Goal: Task Accomplishment & Management: Complete application form

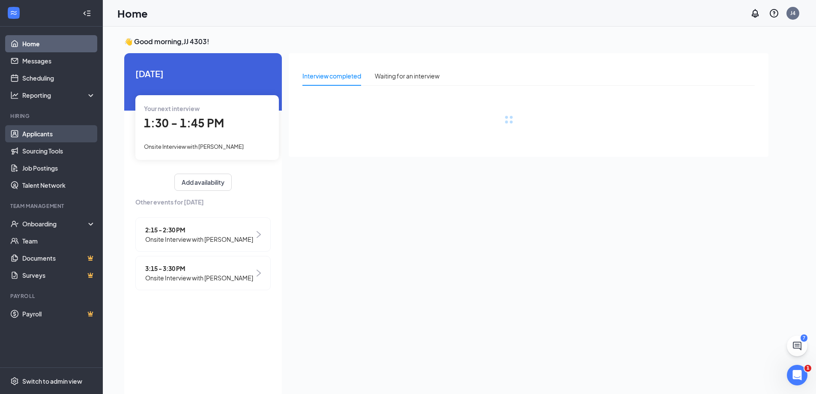
click at [46, 134] on link "Applicants" at bounding box center [58, 133] width 73 height 17
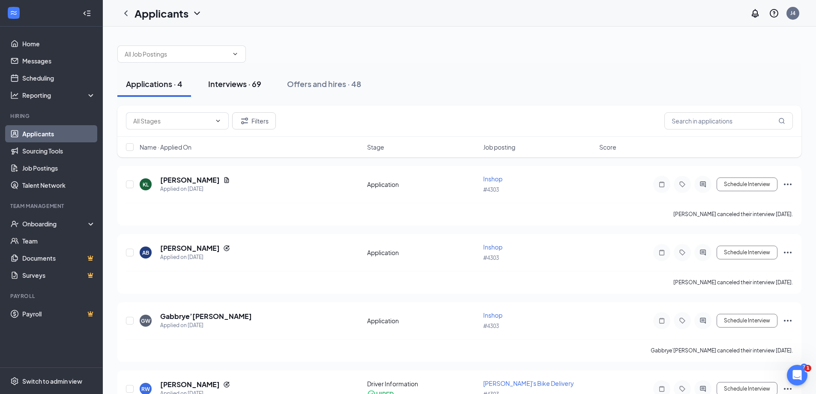
click at [253, 80] on button "Interviews · 69" at bounding box center [235, 84] width 70 height 26
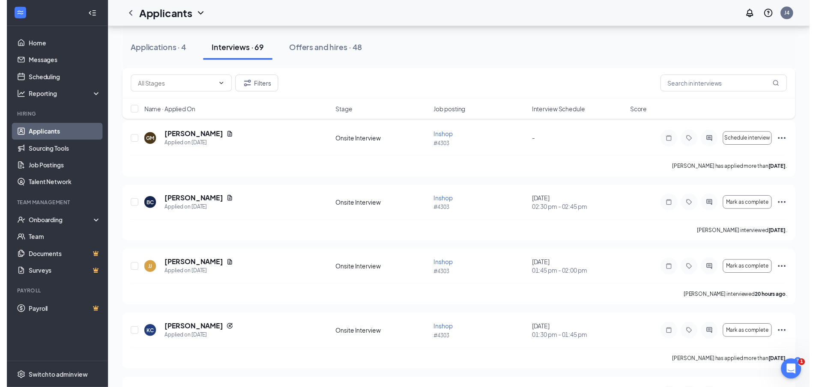
scroll to position [858, 0]
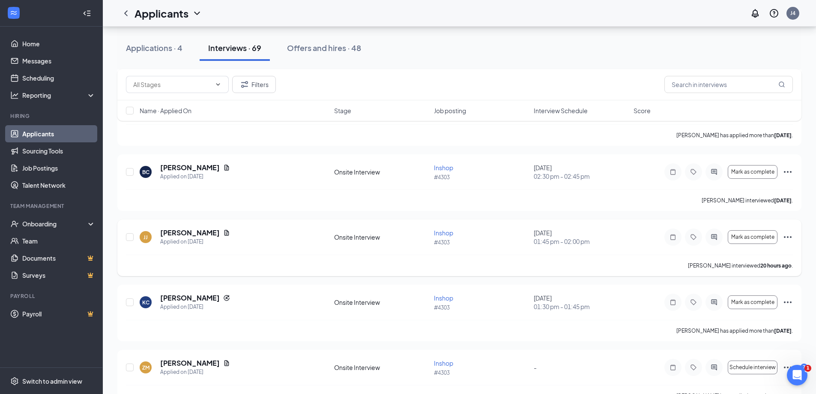
click at [417, 262] on div "[PERSON_NAME] interviewed 20 hours ago ." at bounding box center [459, 265] width 667 height 21
click at [182, 233] on h5 "[PERSON_NAME]" at bounding box center [190, 232] width 60 height 9
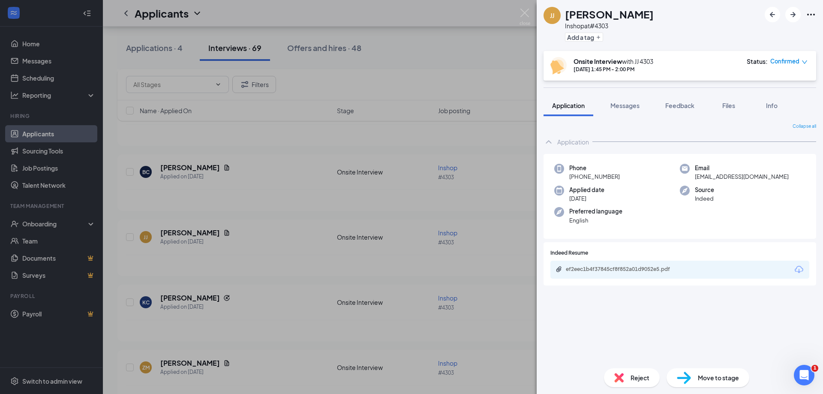
click at [690, 377] on img at bounding box center [684, 378] width 14 height 12
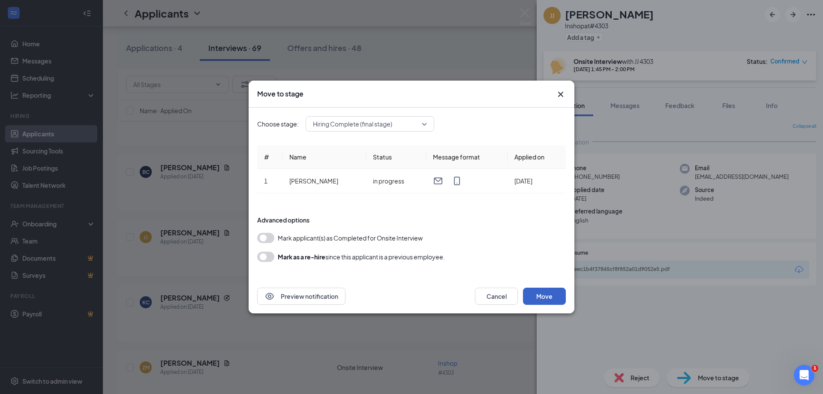
click at [552, 296] on button "Move" at bounding box center [544, 296] width 43 height 17
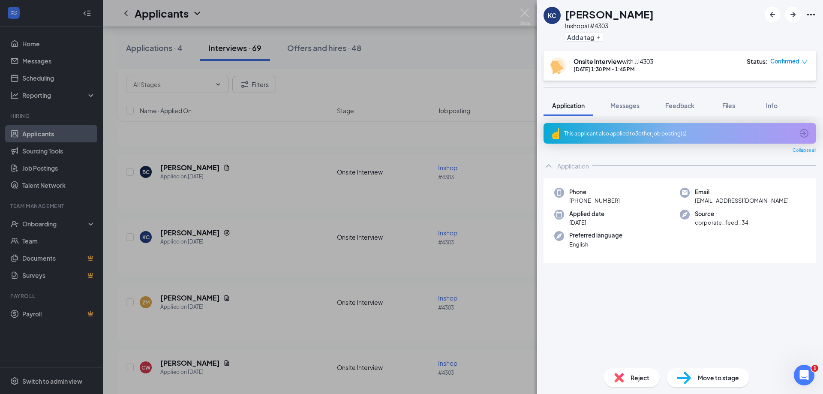
click at [426, 47] on div "[PERSON_NAME] [PERSON_NAME] Inshop at #4303 Add a tag Onsite Interview with JJ …" at bounding box center [411, 197] width 823 height 394
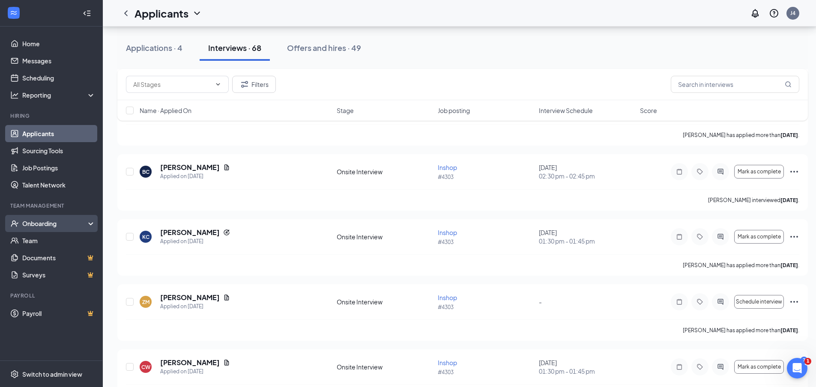
click at [54, 222] on div "Onboarding" at bounding box center [55, 223] width 66 height 9
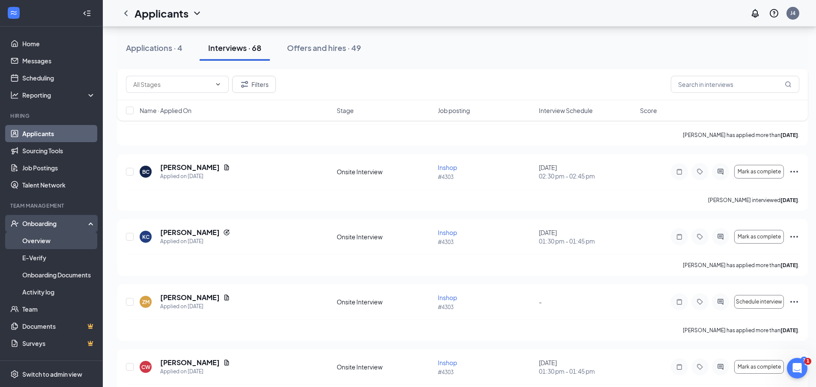
click at [50, 240] on link "Overview" at bounding box center [58, 240] width 73 height 17
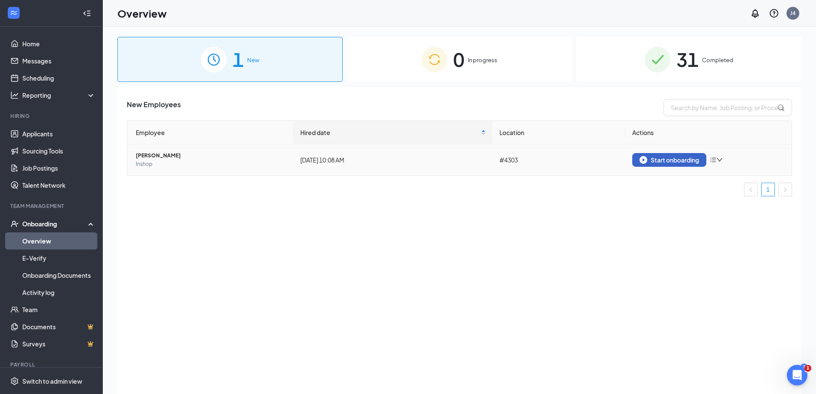
click at [658, 159] on div "Start onboarding" at bounding box center [670, 160] width 60 height 8
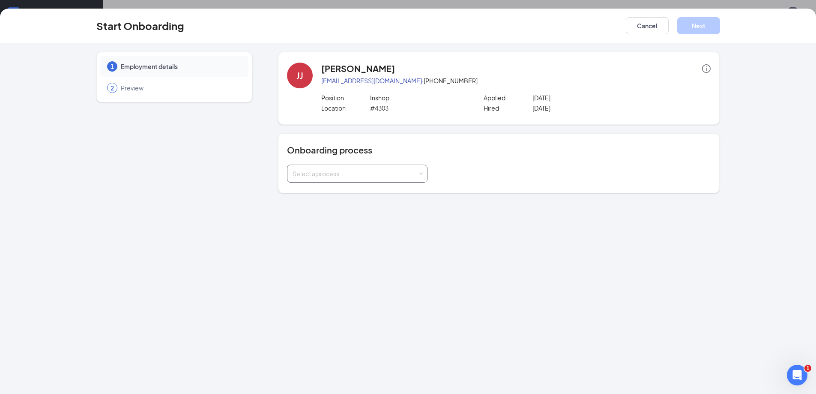
click at [334, 177] on div "Select a process" at bounding box center [356, 173] width 126 height 9
click at [331, 193] on li "RJI" at bounding box center [357, 191] width 141 height 15
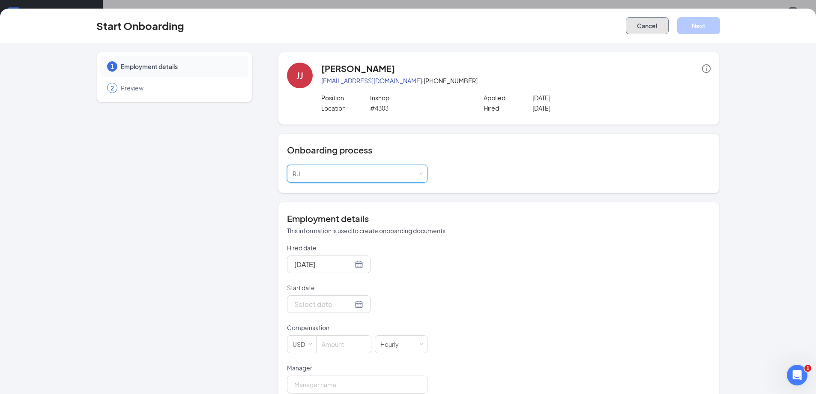
click at [657, 24] on button "Cancel" at bounding box center [647, 25] width 43 height 17
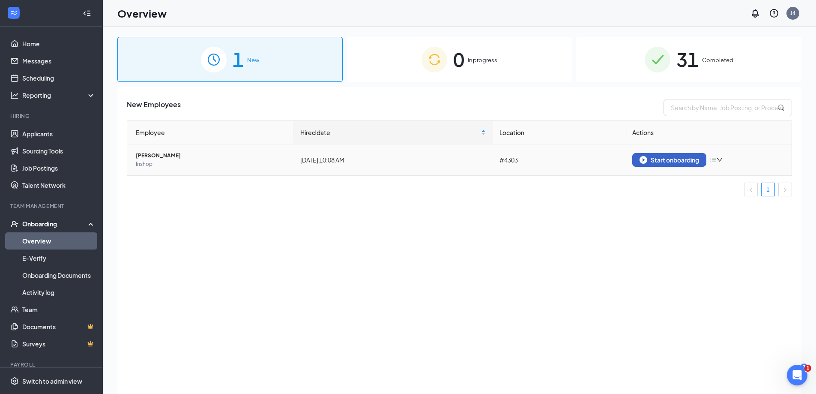
click at [669, 162] on div "Start onboarding" at bounding box center [670, 160] width 60 height 8
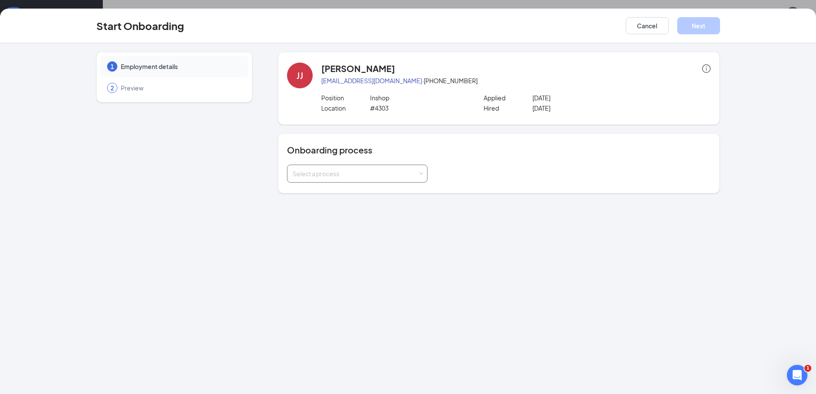
click at [365, 172] on div "Select a process" at bounding box center [356, 173] width 126 height 9
click at [352, 194] on li "RJI" at bounding box center [357, 191] width 141 height 15
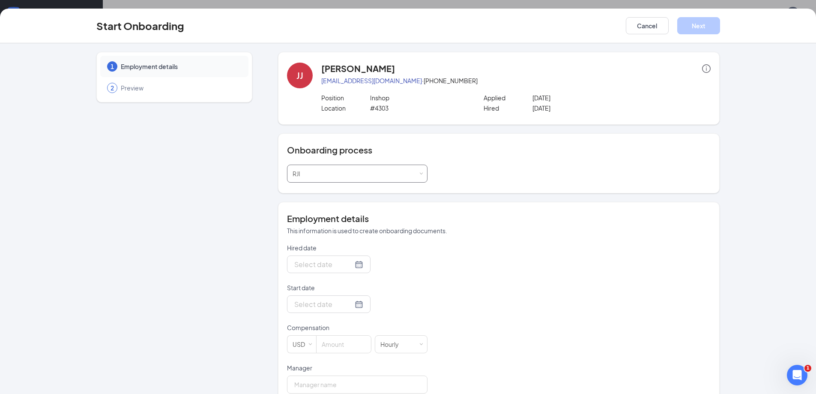
type input "[DATE]"
click at [352, 305] on div at bounding box center [328, 304] width 69 height 11
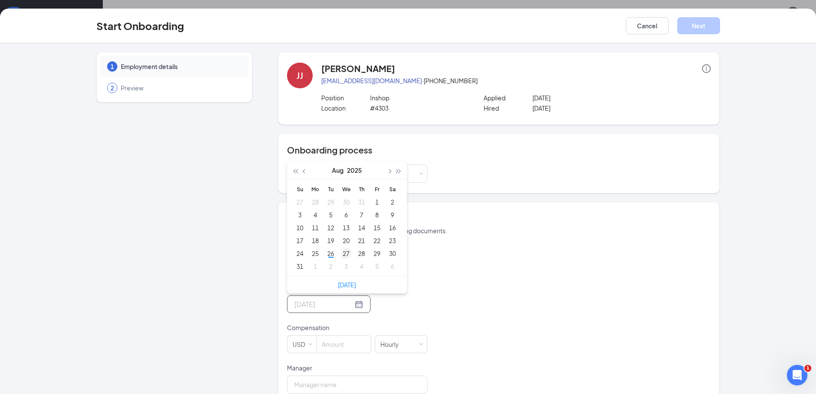
type input "[DATE]"
click at [342, 253] on div "27" at bounding box center [346, 253] width 10 height 10
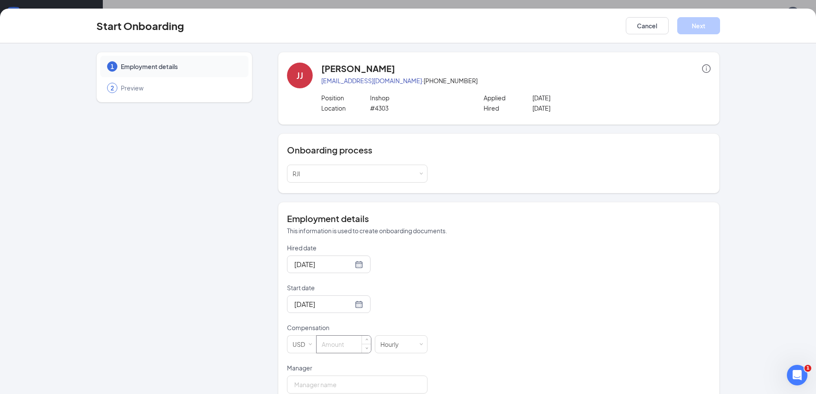
click at [334, 342] on input at bounding box center [344, 344] width 54 height 17
type input "14.5"
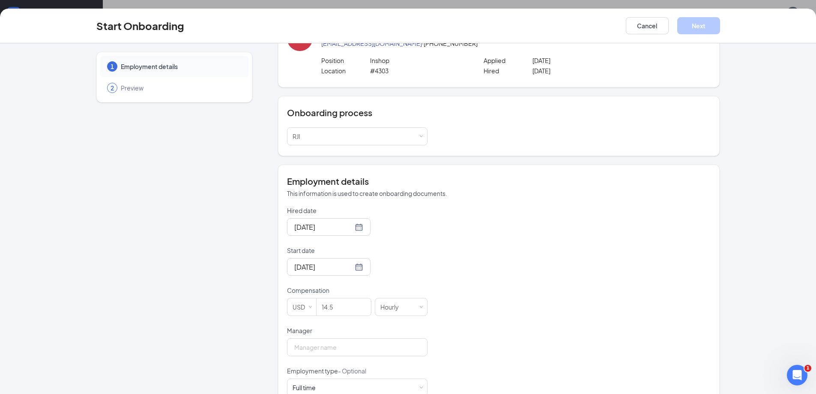
scroll to position [38, 0]
click at [387, 350] on input "Manager" at bounding box center [357, 347] width 141 height 18
type input "[PERSON_NAME]"
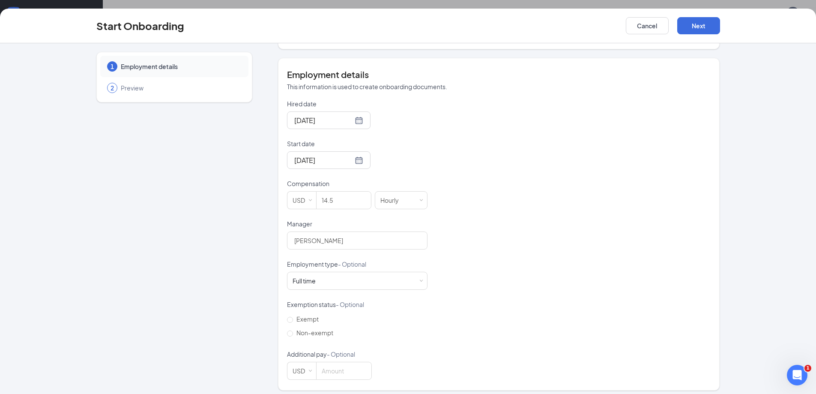
scroll to position [149, 0]
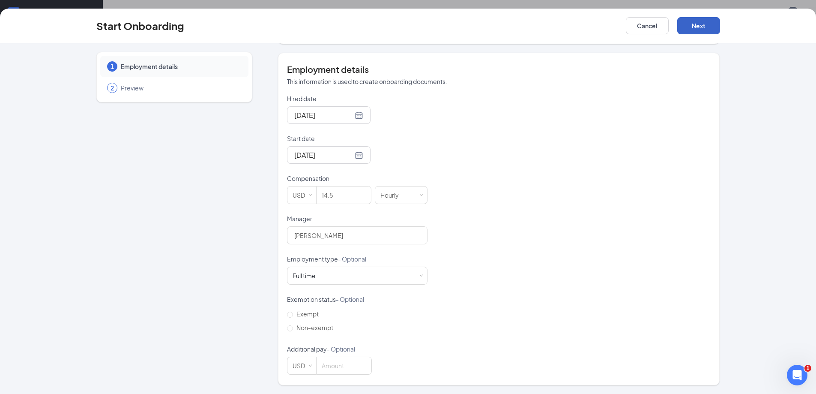
click at [695, 24] on button "Next" at bounding box center [699, 25] width 43 height 17
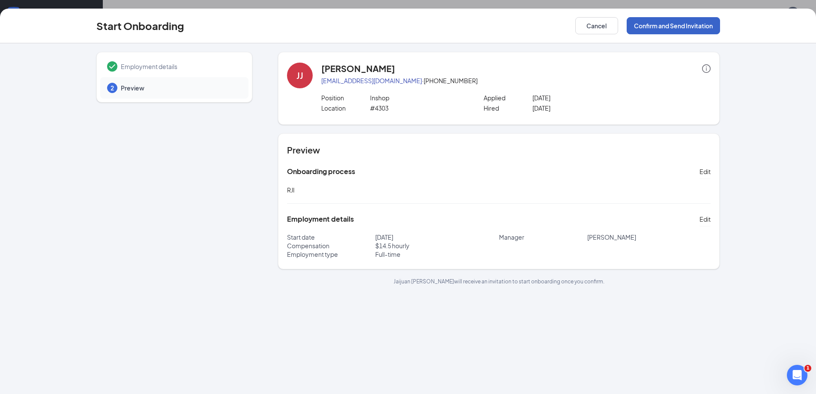
click at [685, 31] on button "Confirm and Send Invitation" at bounding box center [673, 25] width 93 height 17
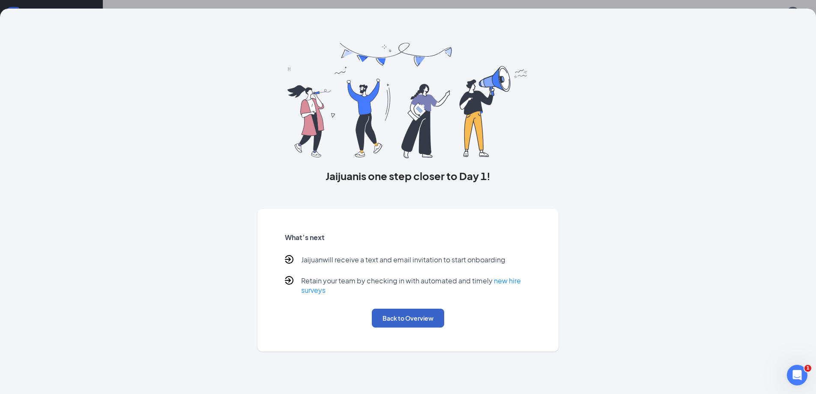
click at [395, 317] on button "Back to Overview" at bounding box center [408, 318] width 72 height 19
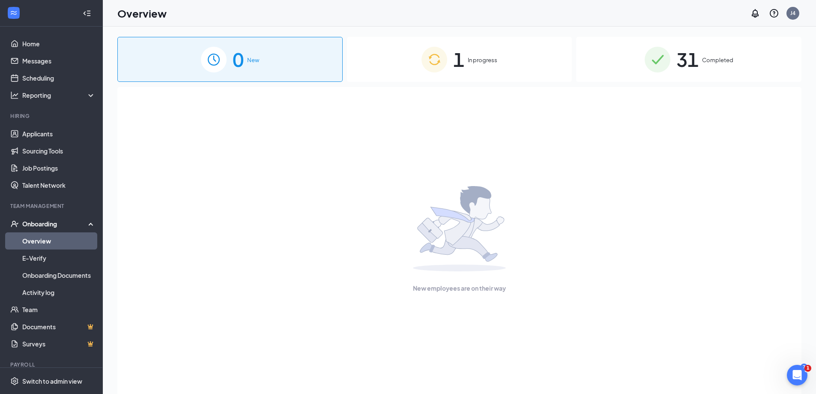
click at [492, 59] on span "In progress" at bounding box center [483, 60] width 30 height 9
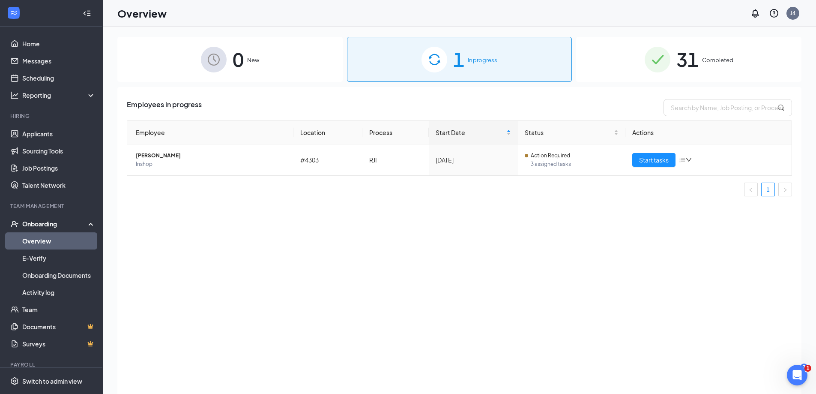
click at [648, 85] on div "0 New 1 In progress 31 Completed Employees in progress Employee Location Proces…" at bounding box center [459, 229] width 684 height 385
click at [648, 71] on img at bounding box center [658, 60] width 26 height 26
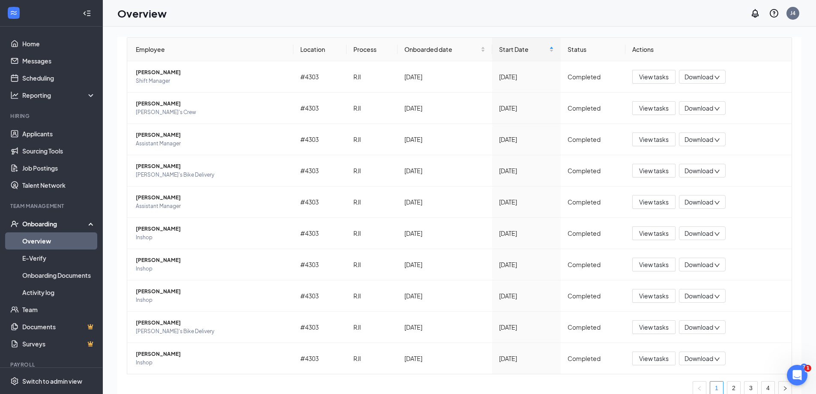
scroll to position [93, 0]
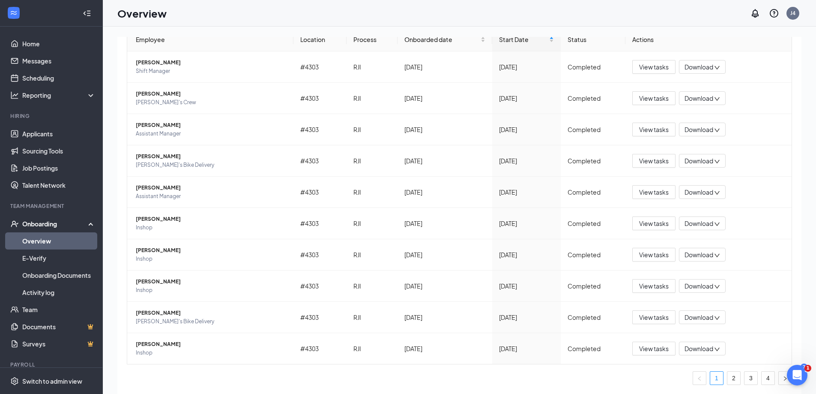
click at [118, 155] on div "Employees completed onboarding Export Employee Location Process Onboarded date …" at bounding box center [459, 204] width 684 height 421
